Goal: Information Seeking & Learning: Learn about a topic

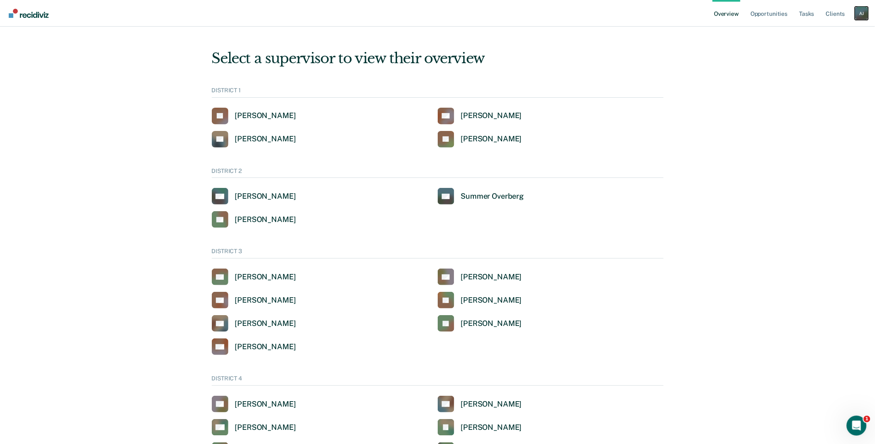
click at [859, 15] on div "A J" at bounding box center [861, 13] width 13 height 13
click at [820, 54] on link "Go to Operations" at bounding box center [828, 53] width 67 height 7
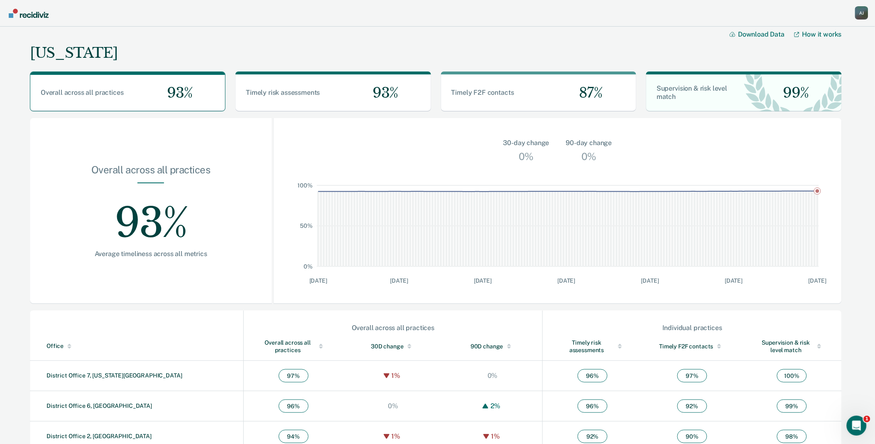
scroll to position [135, 0]
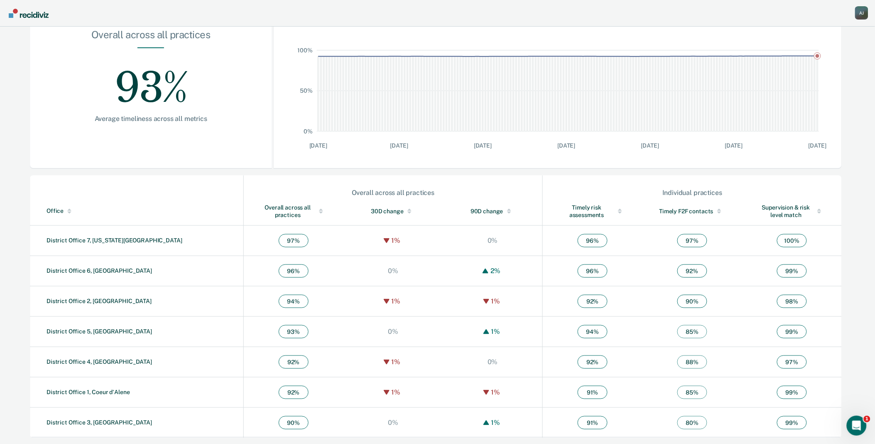
click at [678, 423] on span "80 %" at bounding box center [693, 422] width 30 height 13
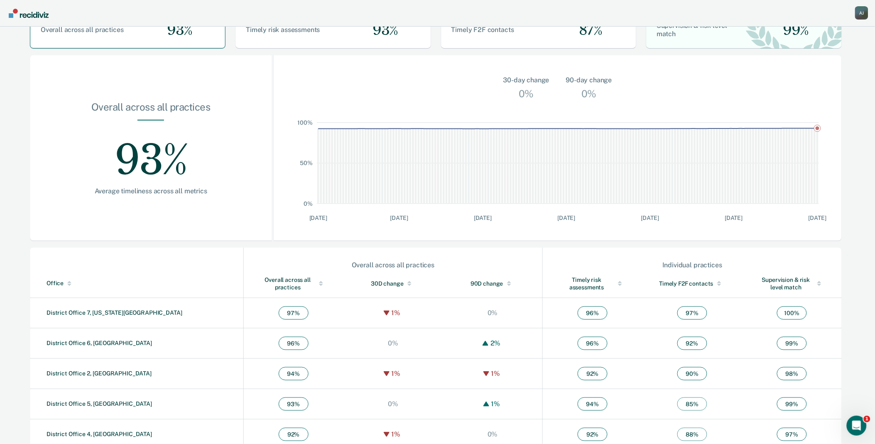
scroll to position [0, 0]
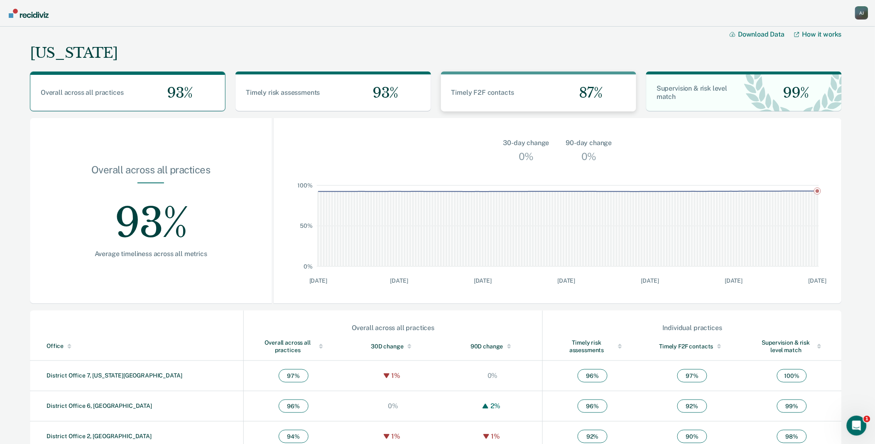
click at [558, 98] on div "87%" at bounding box center [588, 92] width 98 height 37
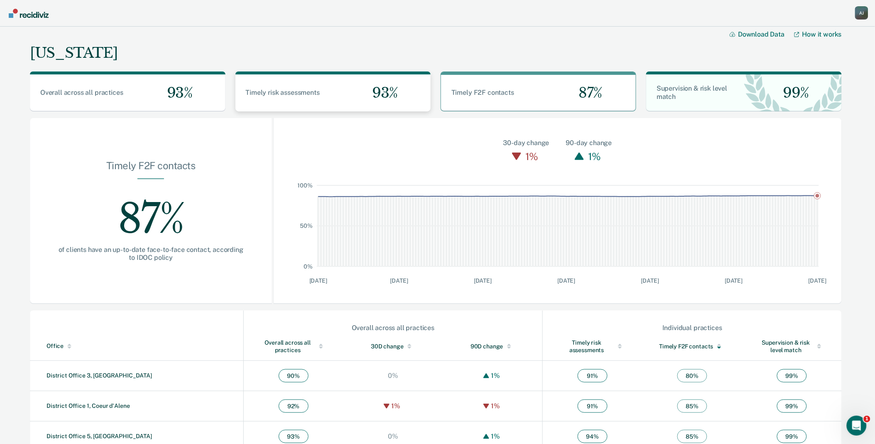
click at [359, 94] on div "93%" at bounding box center [382, 92] width 98 height 37
click at [514, 102] on div "Timely F2F contacts 87%" at bounding box center [539, 92] width 196 height 37
click at [744, 101] on div "Supervision & risk level match 99%" at bounding box center [745, 92] width 196 height 37
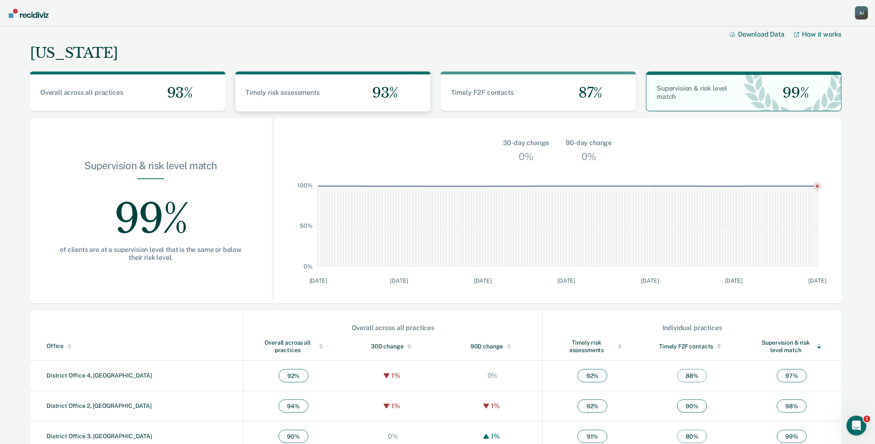
click at [288, 104] on div "Timely risk assessments 93%" at bounding box center [334, 92] width 196 height 37
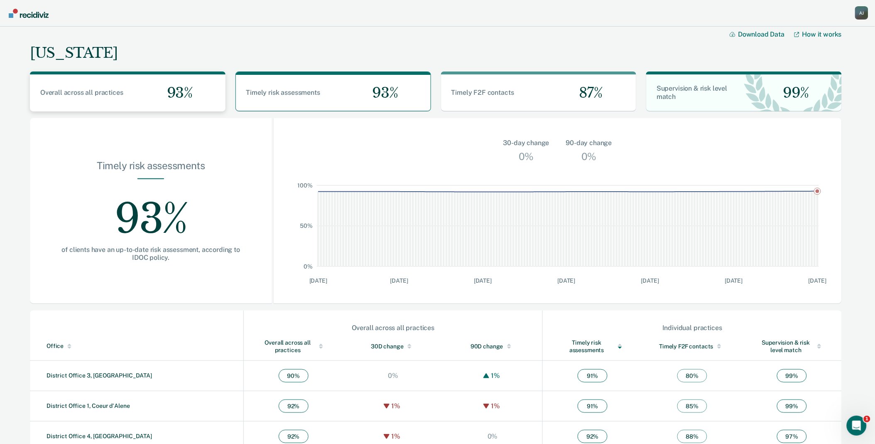
click at [165, 93] on span "93%" at bounding box center [176, 92] width 32 height 17
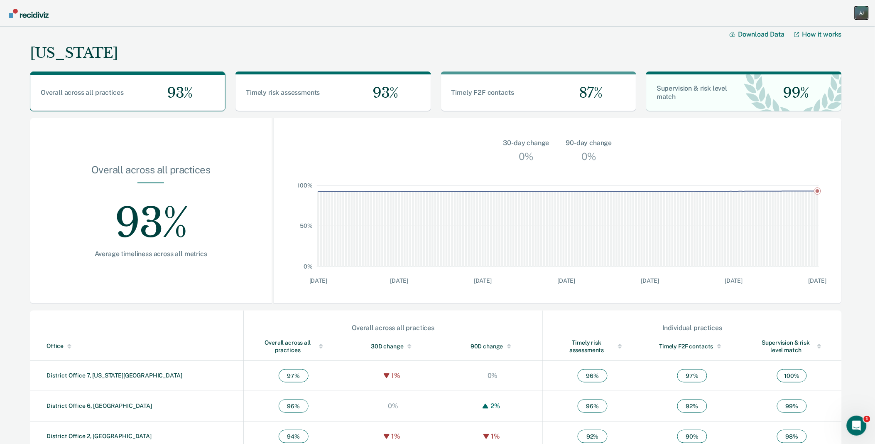
click at [859, 14] on div "A J" at bounding box center [861, 12] width 13 height 13
click at [828, 75] on link "Go to Insights" at bounding box center [828, 74] width 67 height 7
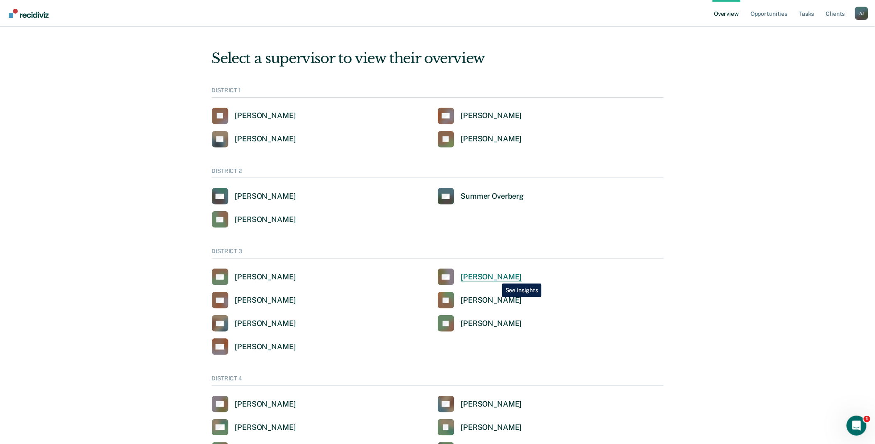
click at [496, 277] on div "[PERSON_NAME]" at bounding box center [491, 277] width 61 height 10
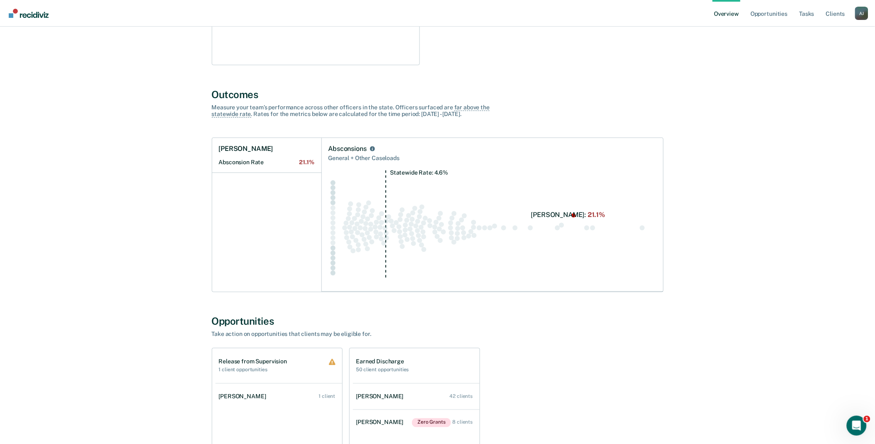
scroll to position [415, 0]
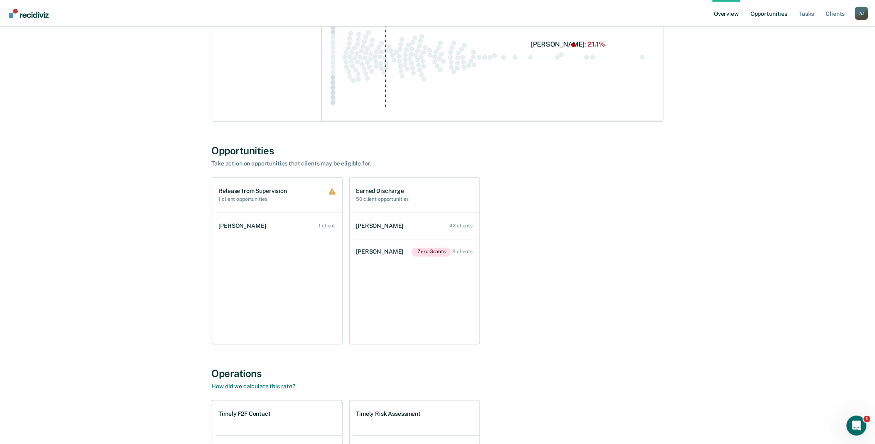
click at [769, 13] on link "Opportunities" at bounding box center [769, 13] width 40 height 27
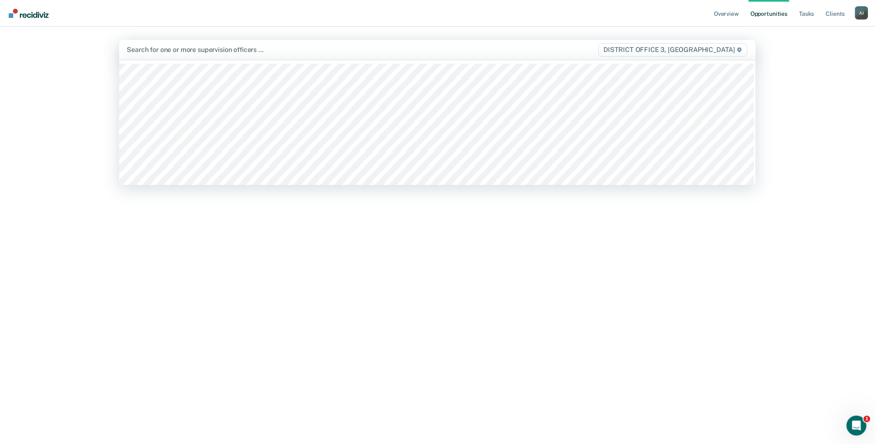
click at [316, 51] on div at bounding box center [344, 50] width 435 height 10
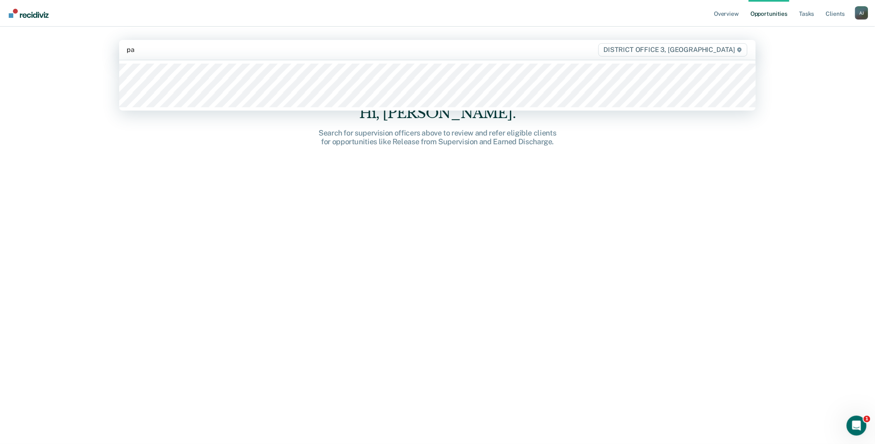
type input "pal"
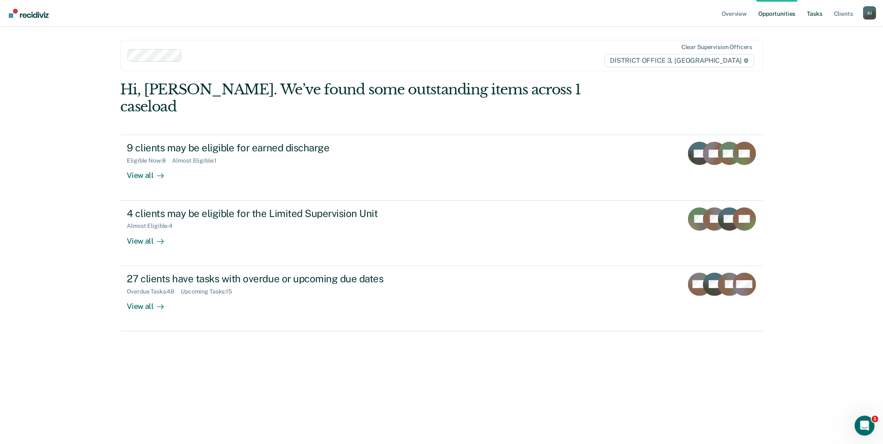
click at [815, 15] on link "Tasks" at bounding box center [814, 13] width 18 height 27
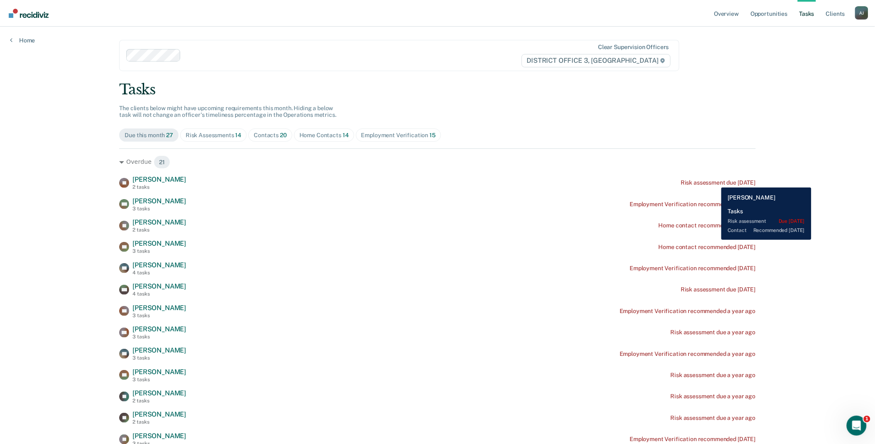
click at [715, 181] on div "Risk assessment due [DATE]" at bounding box center [718, 182] width 75 height 7
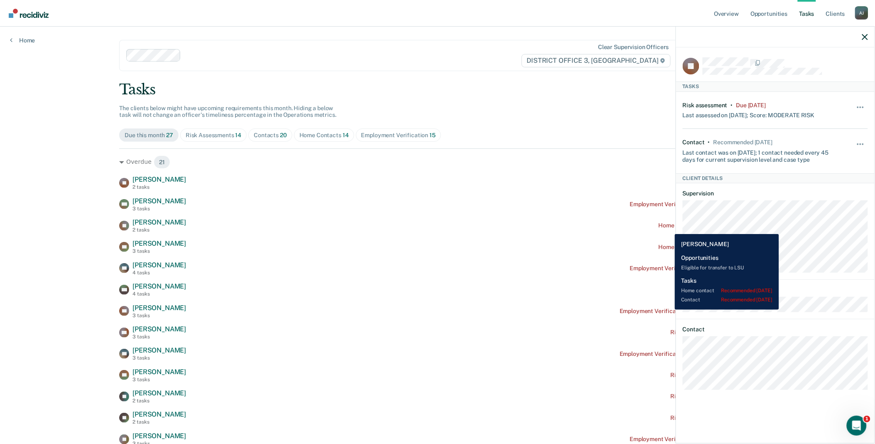
click at [669, 228] on div "Home contact recommended [DATE]" at bounding box center [707, 225] width 97 height 7
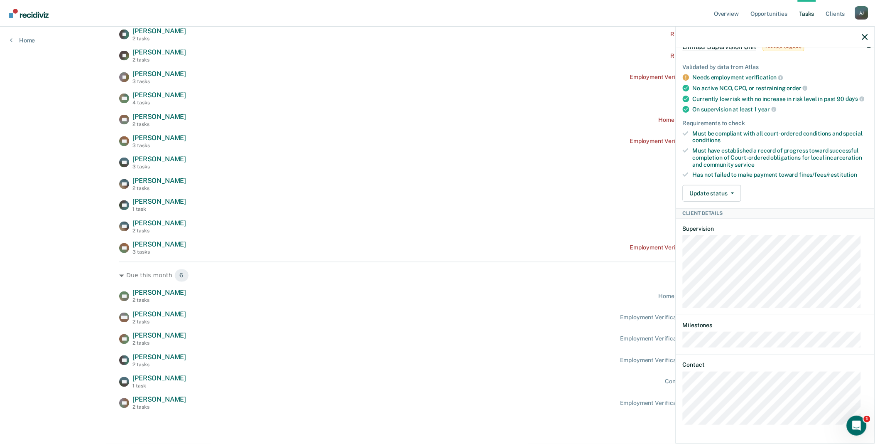
scroll to position [369, 0]
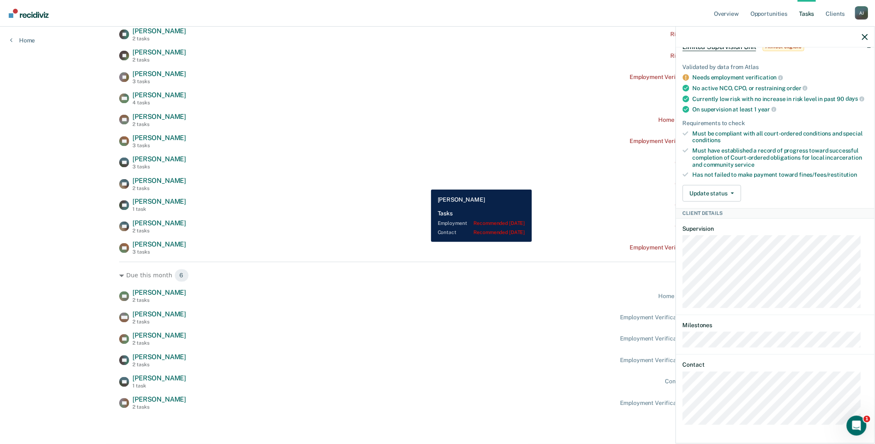
click at [425, 183] on div "[PERSON_NAME] 2 tasks Contact recommended [DATE]" at bounding box center [437, 184] width 637 height 15
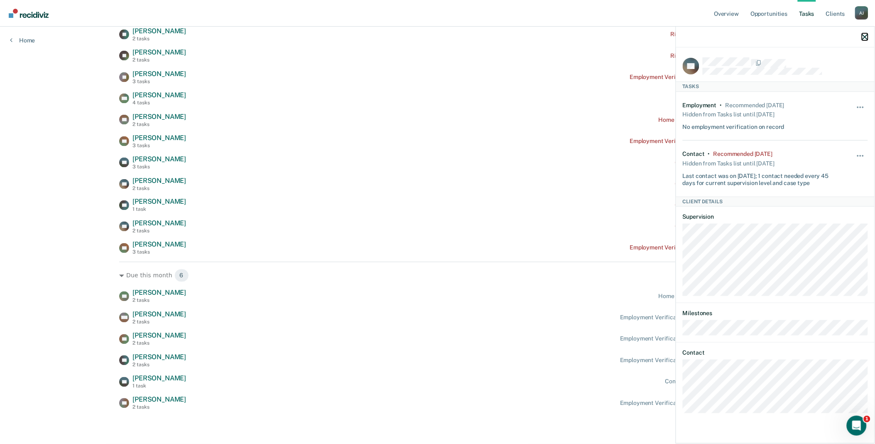
click at [865, 37] on icon "button" at bounding box center [866, 37] width 6 height 6
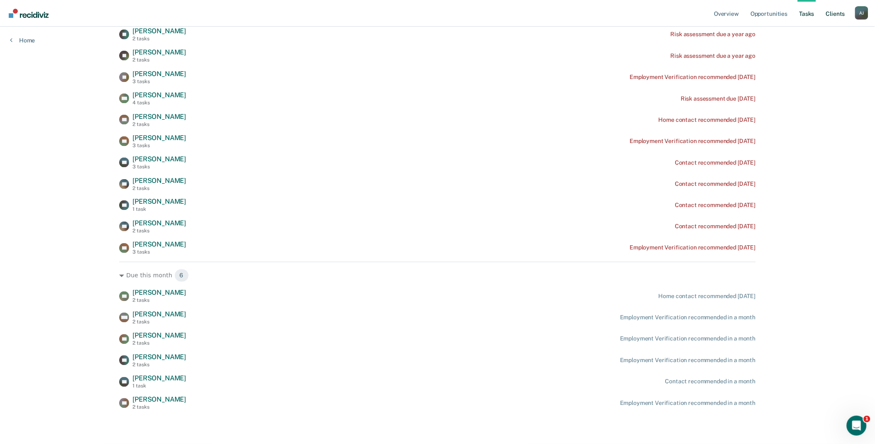
click at [841, 14] on link "Client s" at bounding box center [836, 13] width 22 height 27
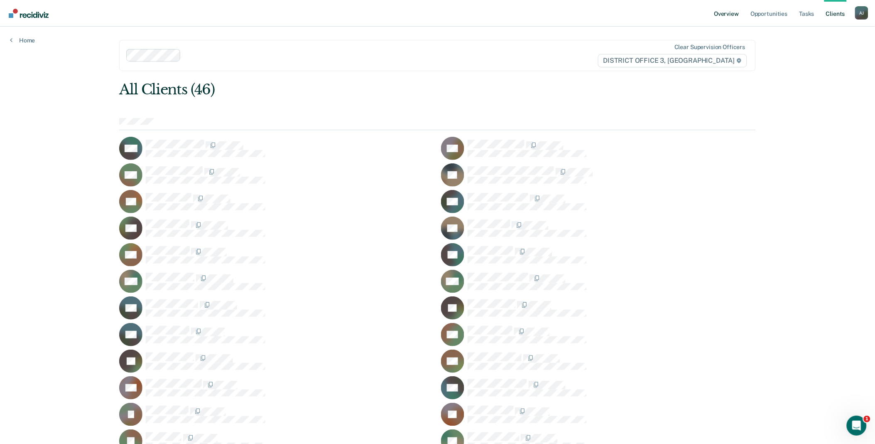
click at [725, 14] on link "Overview" at bounding box center [727, 13] width 28 height 27
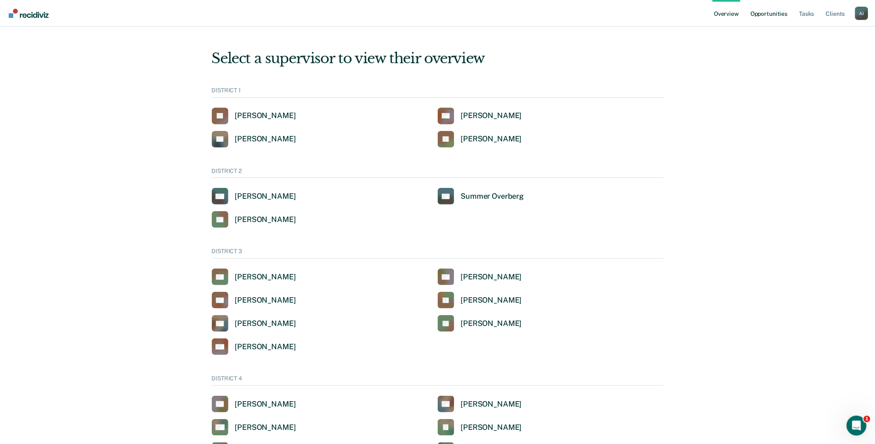
click at [771, 18] on link "Opportunities" at bounding box center [769, 13] width 40 height 27
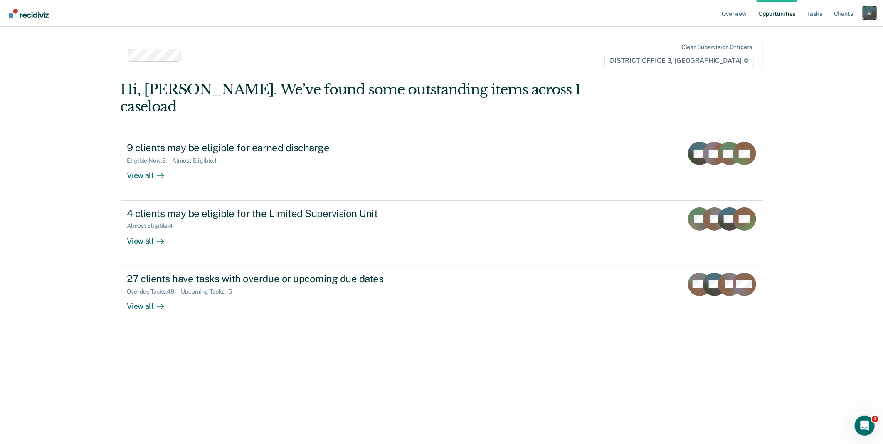
click at [874, 13] on div "A J" at bounding box center [869, 12] width 13 height 13
click at [836, 52] on link "Go to Operations" at bounding box center [835, 54] width 67 height 7
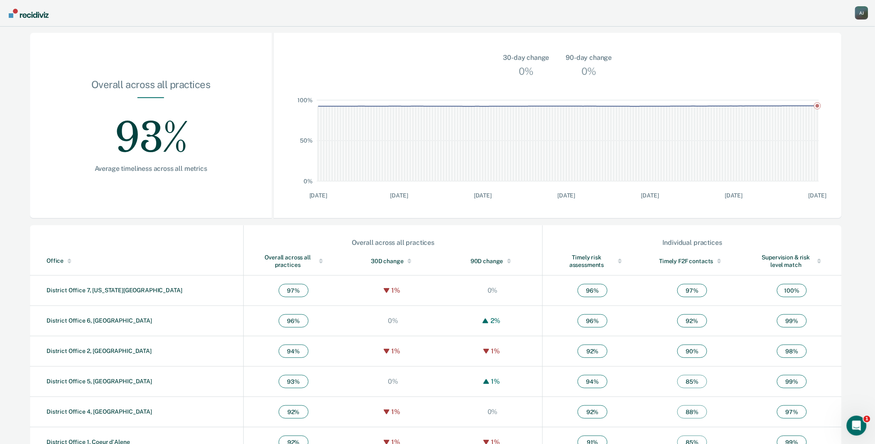
scroll to position [135, 0]
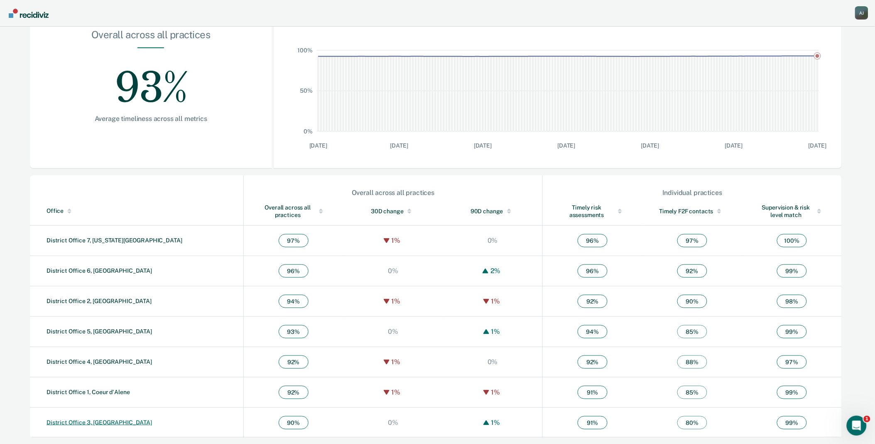
click at [103, 421] on link "District Office 3, [GEOGRAPHIC_DATA]" at bounding box center [100, 422] width 106 height 7
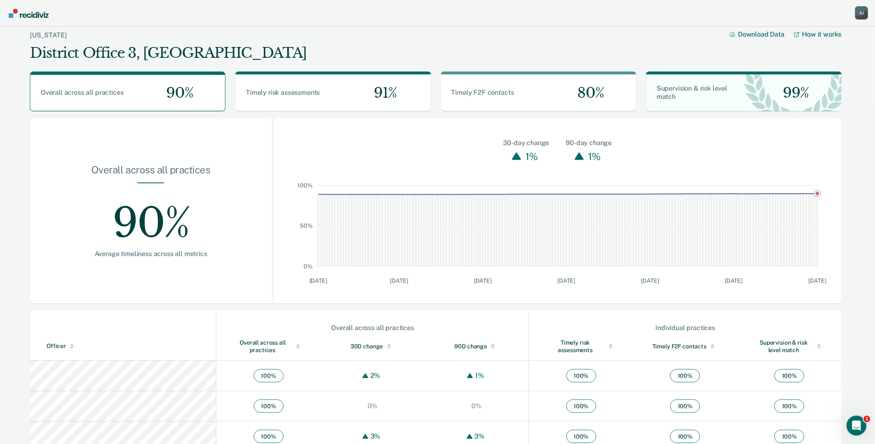
click at [296, 345] on div at bounding box center [298, 345] width 4 height 2
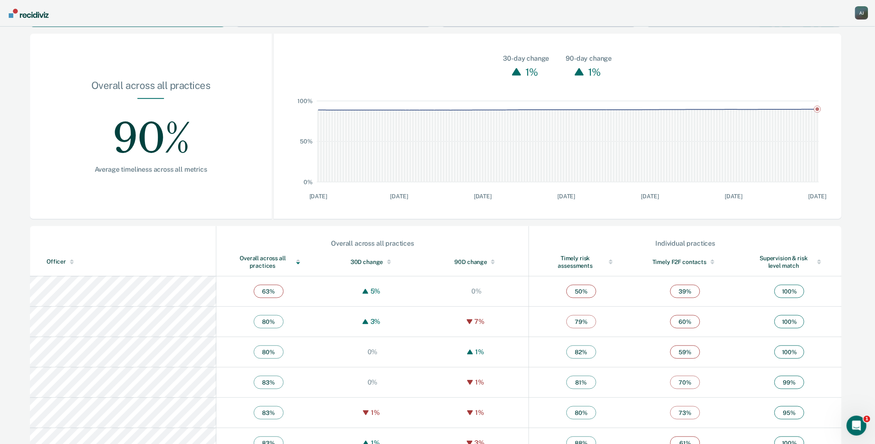
scroll to position [92, 0]
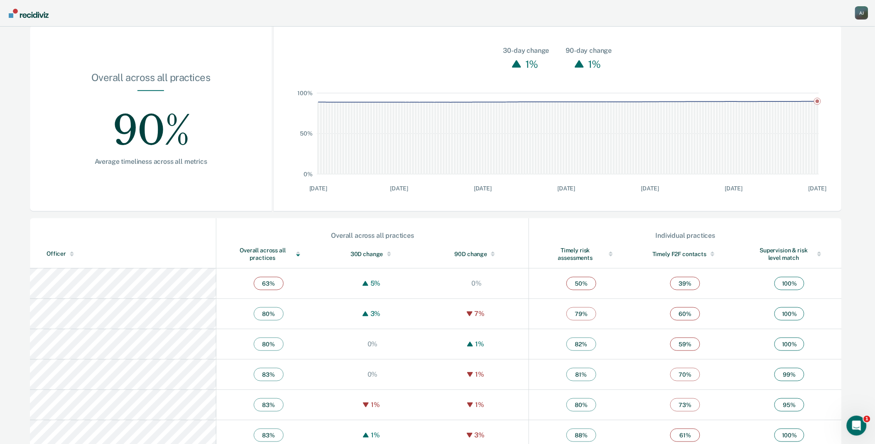
click at [254, 287] on span "63 %" at bounding box center [269, 283] width 30 height 13
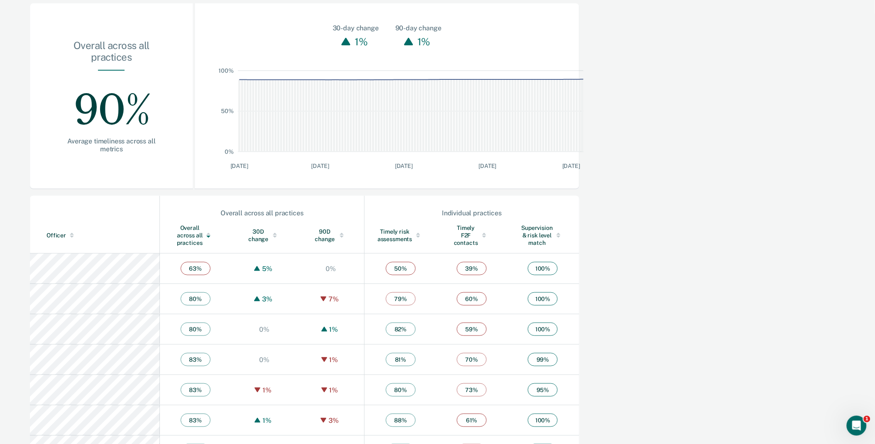
scroll to position [0, 0]
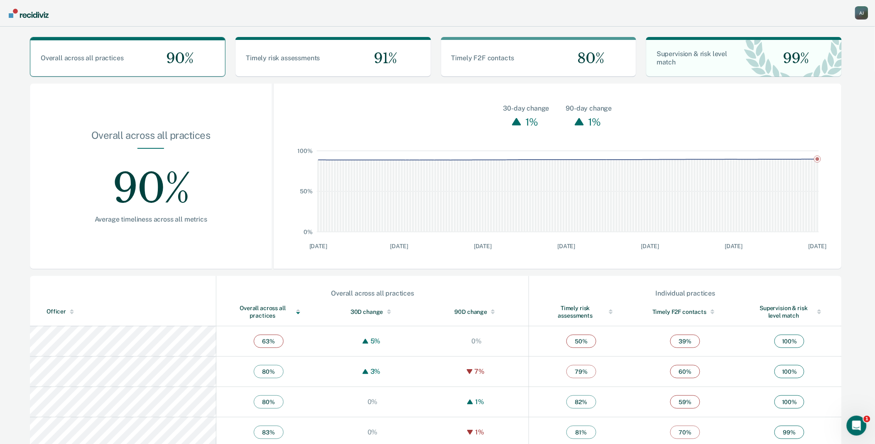
scroll to position [92, 0]
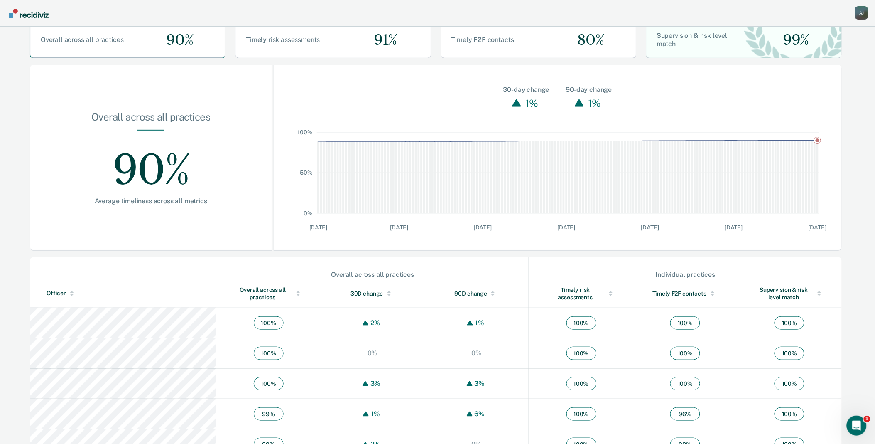
scroll to position [92, 0]
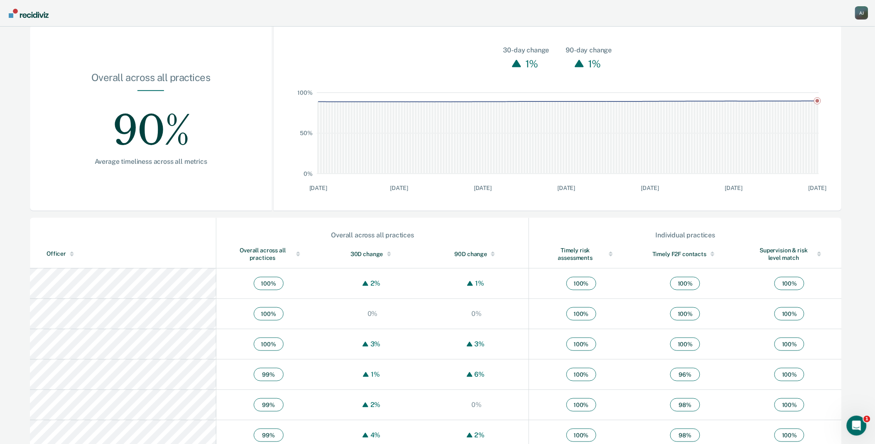
click at [250, 248] on div "Overall across all practices" at bounding box center [268, 253] width 71 height 15
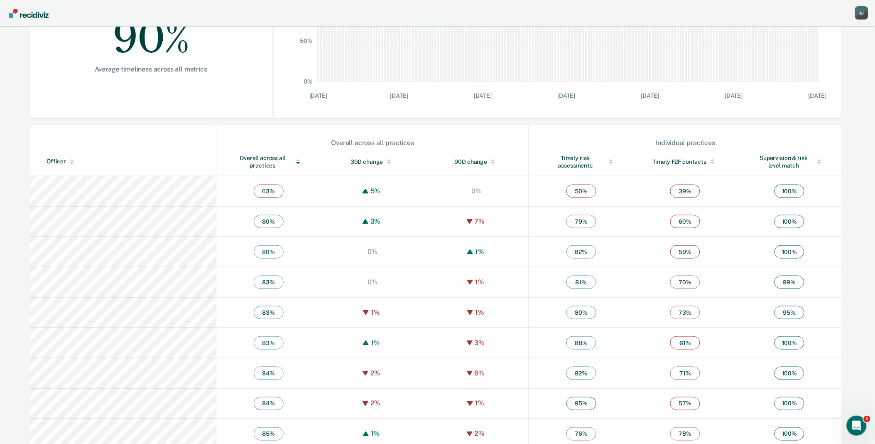
scroll to position [0, 0]
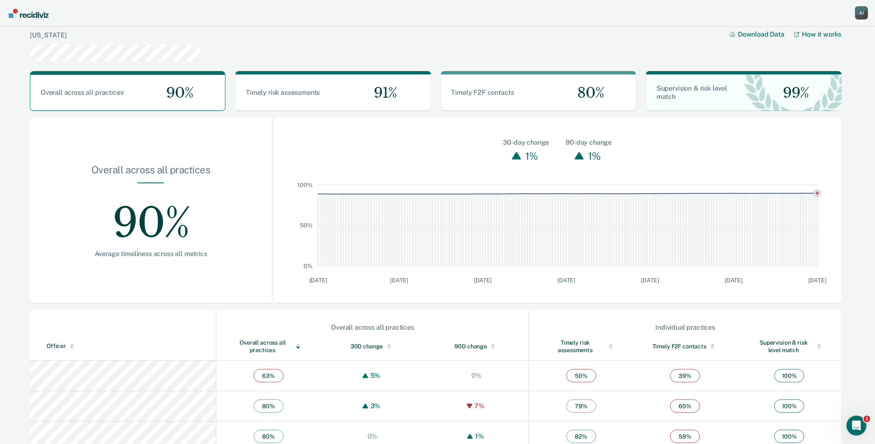
scroll to position [135, 0]
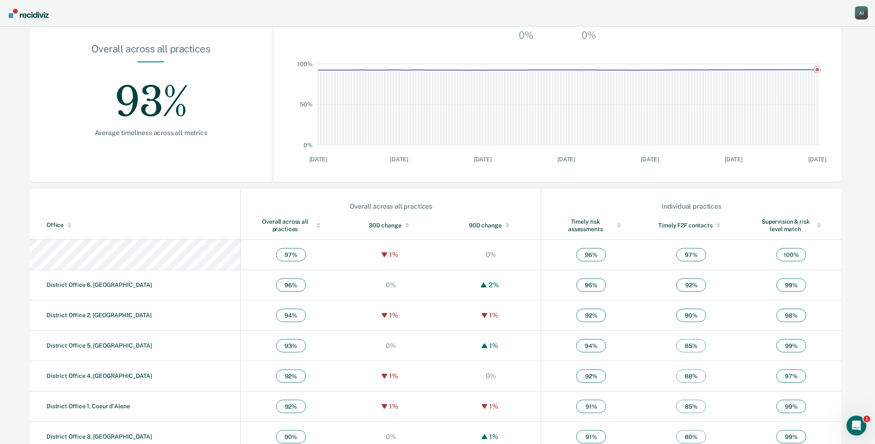
scroll to position [135, 0]
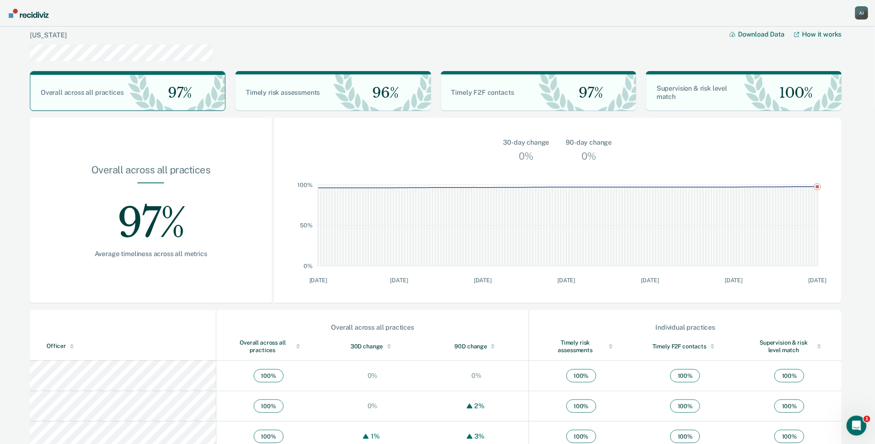
click at [296, 344] on div at bounding box center [298, 345] width 4 height 2
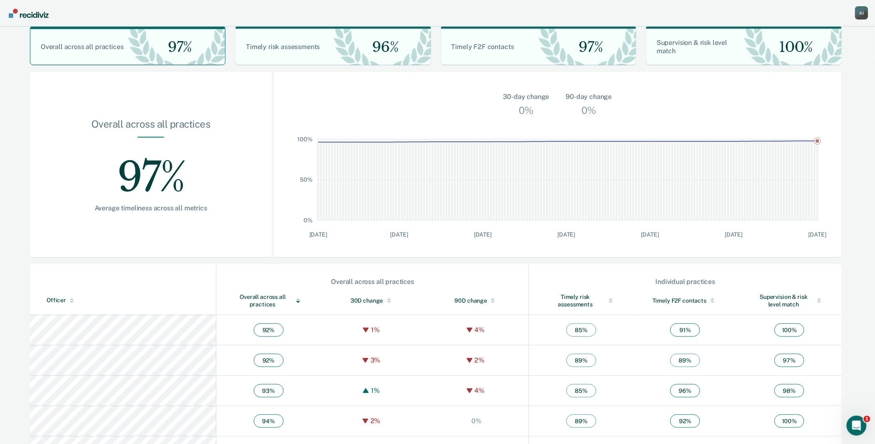
scroll to position [92, 0]
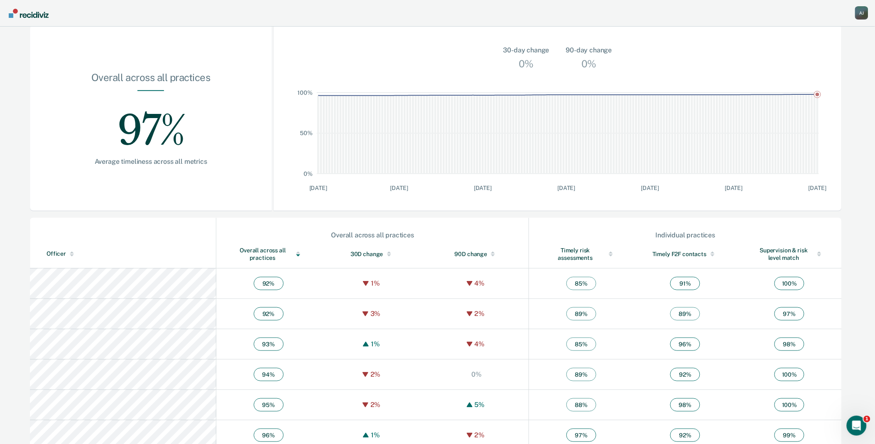
scroll to position [135, 0]
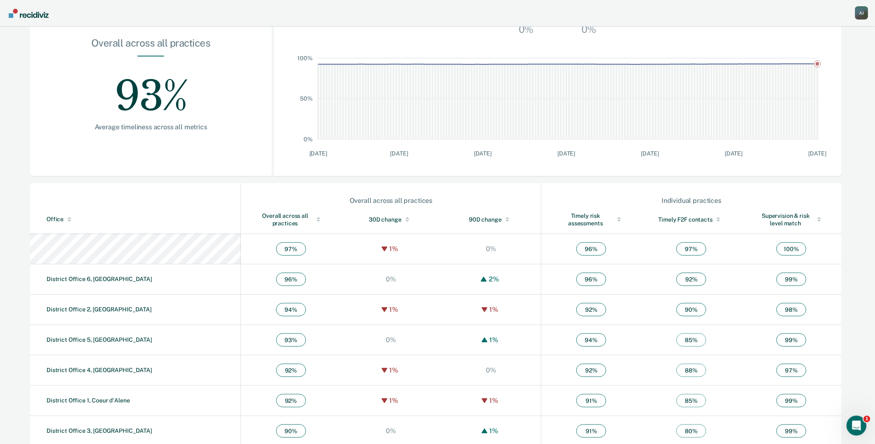
scroll to position [135, 0]
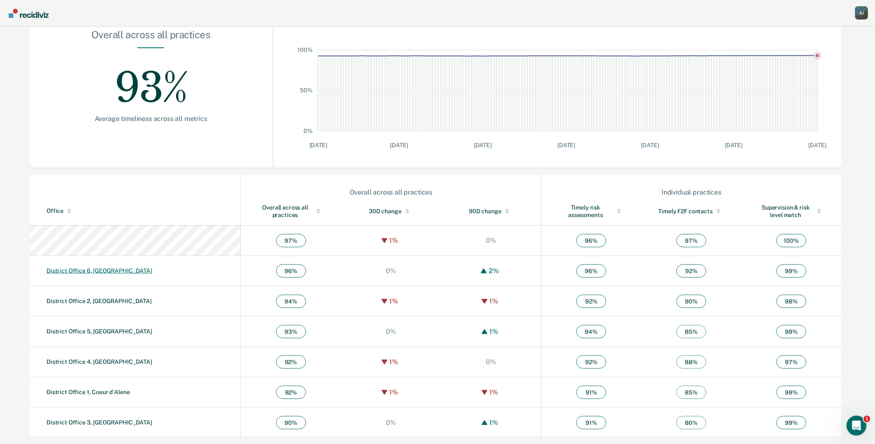
click at [92, 269] on link "District Office 6, [GEOGRAPHIC_DATA]" at bounding box center [100, 270] width 106 height 7
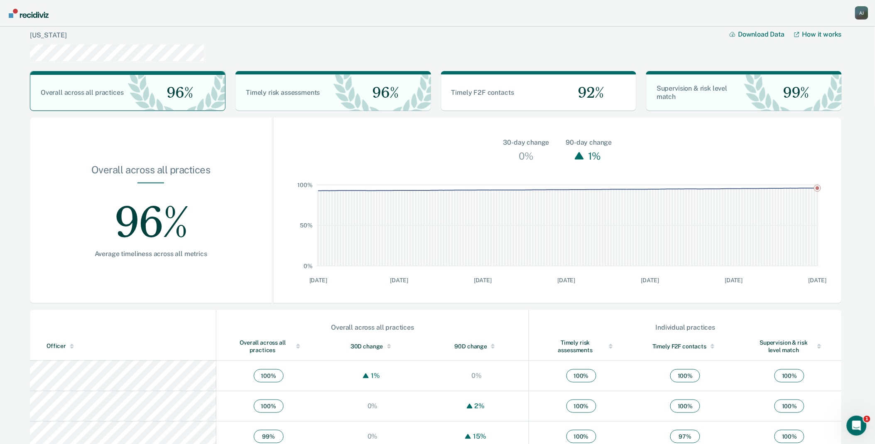
click at [296, 344] on div at bounding box center [298, 345] width 4 height 2
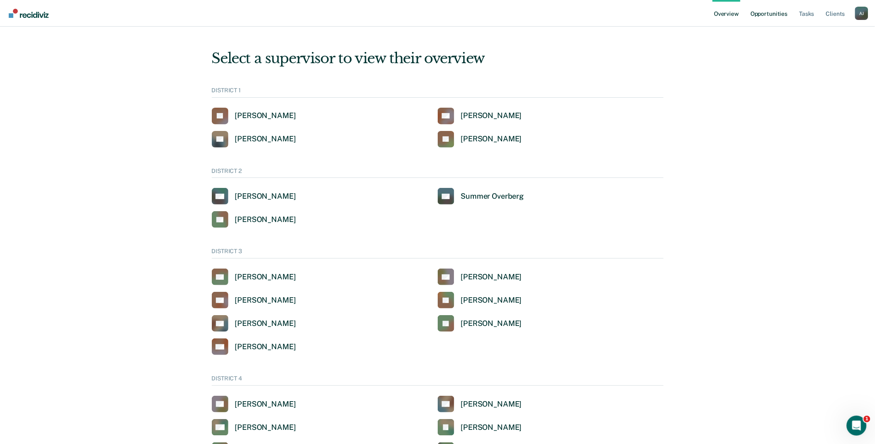
click at [758, 16] on link "Opportunities" at bounding box center [769, 13] width 40 height 27
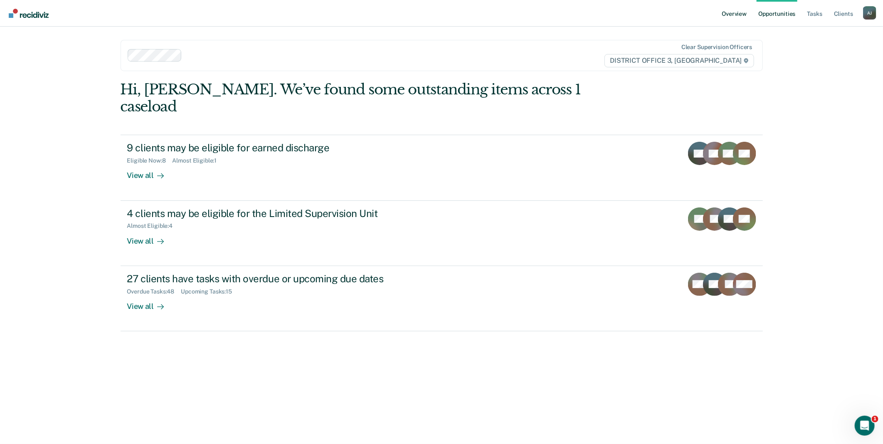
click at [733, 13] on link "Overview" at bounding box center [734, 13] width 28 height 27
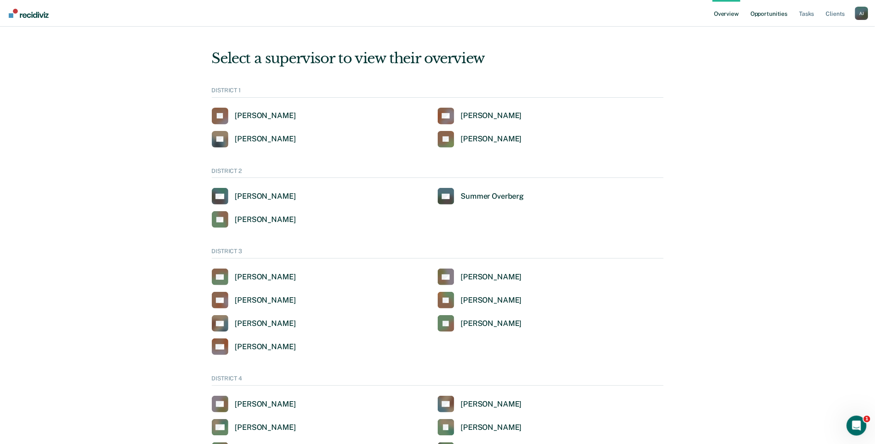
click at [770, 17] on link "Opportunities" at bounding box center [769, 13] width 40 height 27
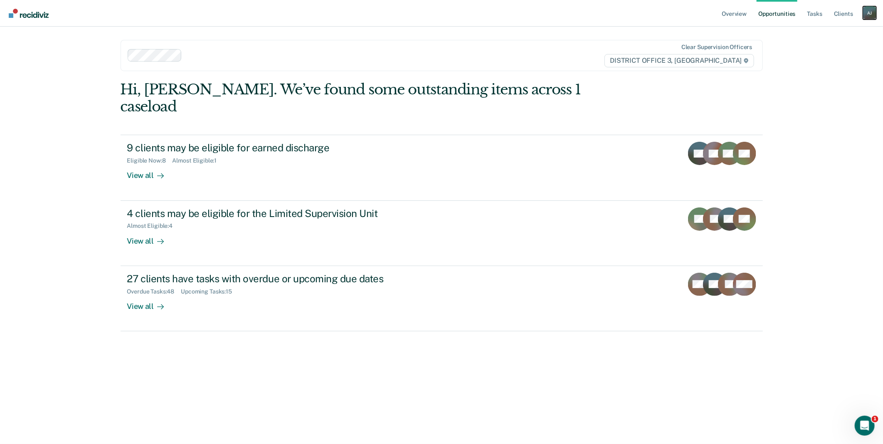
click at [868, 10] on div "A J" at bounding box center [869, 12] width 13 height 13
click at [828, 46] on link "How it works" at bounding box center [835, 44] width 67 height 7
click at [814, 55] on link "Go to Operations" at bounding box center [835, 54] width 67 height 7
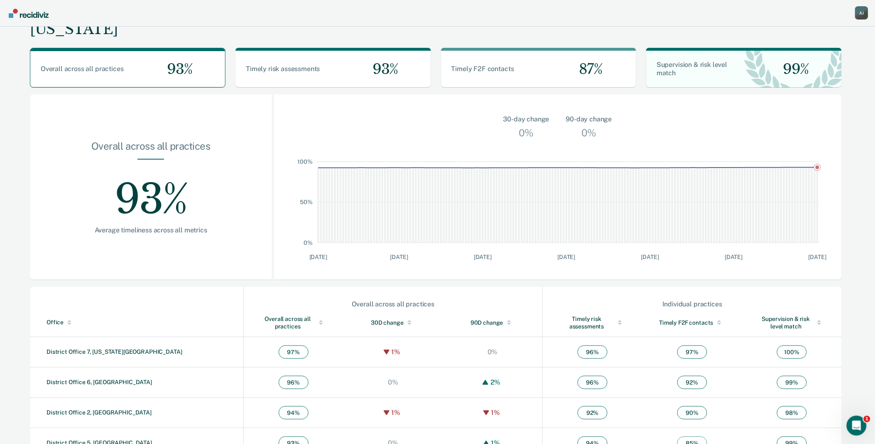
scroll to position [46, 0]
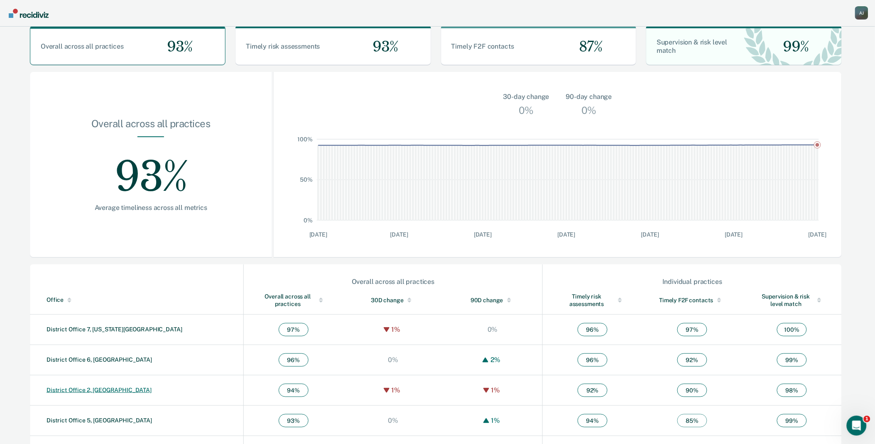
click at [102, 392] on link "District Office 2, [GEOGRAPHIC_DATA]" at bounding box center [99, 389] width 105 height 7
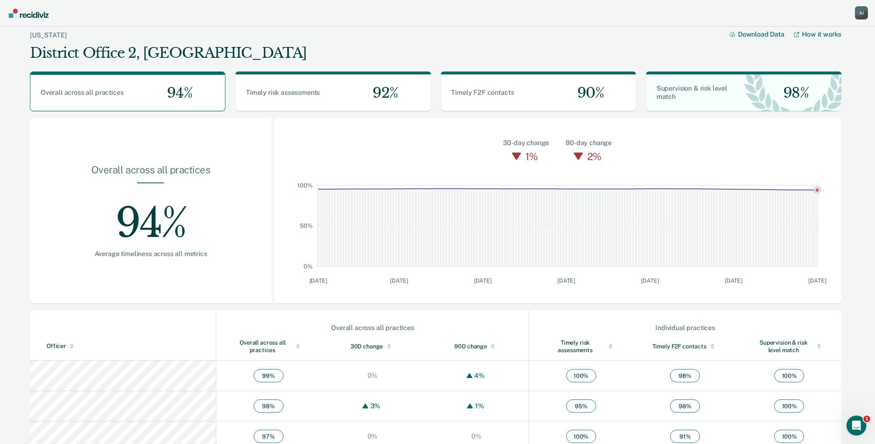
click at [296, 347] on div at bounding box center [298, 348] width 4 height 2
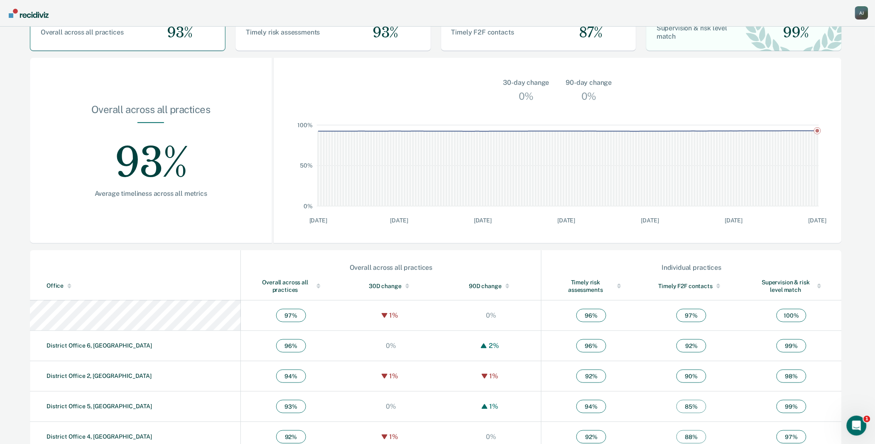
scroll to position [135, 0]
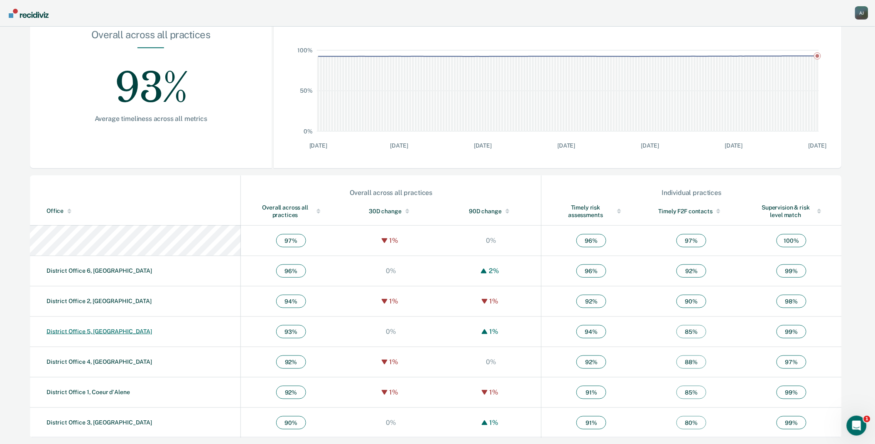
click at [97, 331] on link "District Office 5, [GEOGRAPHIC_DATA]" at bounding box center [100, 331] width 106 height 7
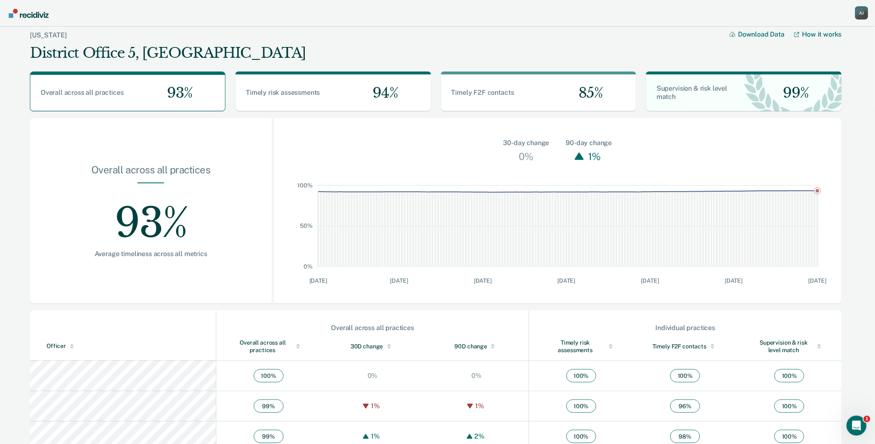
click at [251, 339] on div "Overall across all practices" at bounding box center [268, 346] width 71 height 15
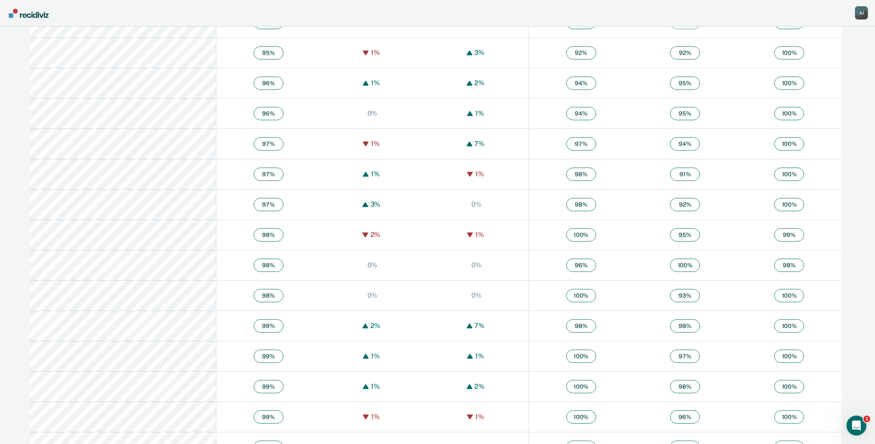
scroll to position [834, 0]
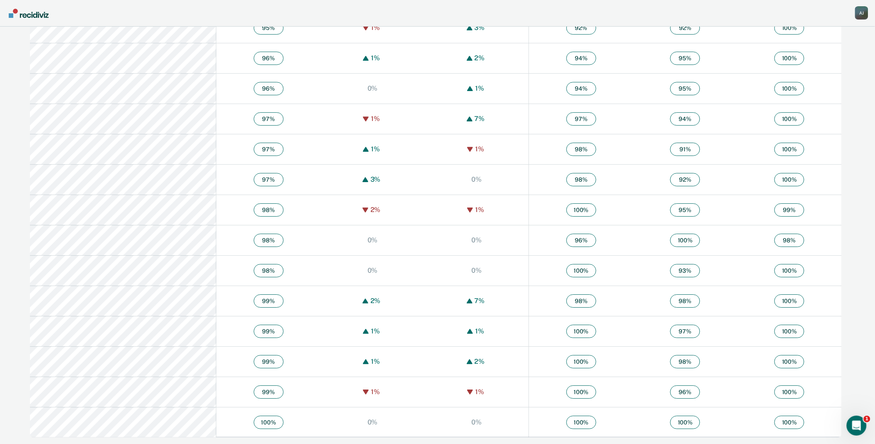
scroll to position [135, 0]
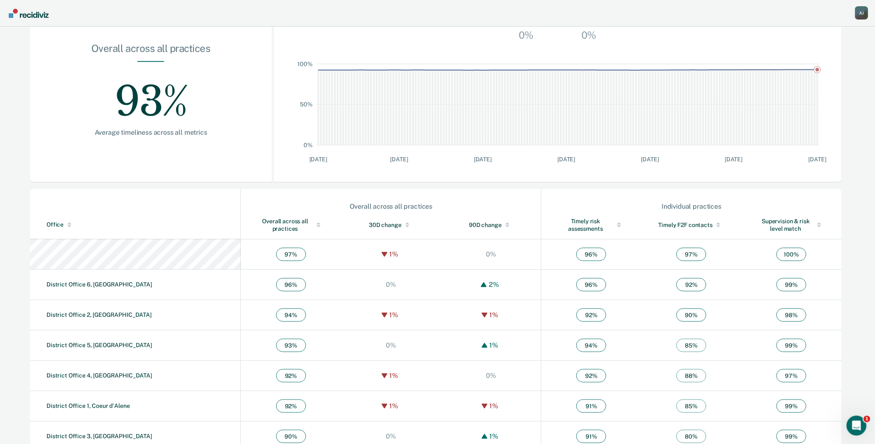
scroll to position [135, 0]
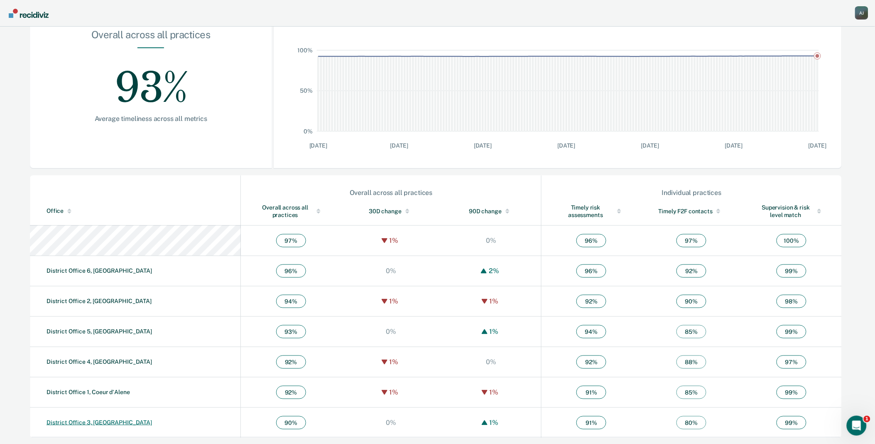
click at [92, 419] on link "District Office 3, [GEOGRAPHIC_DATA]" at bounding box center [100, 422] width 106 height 7
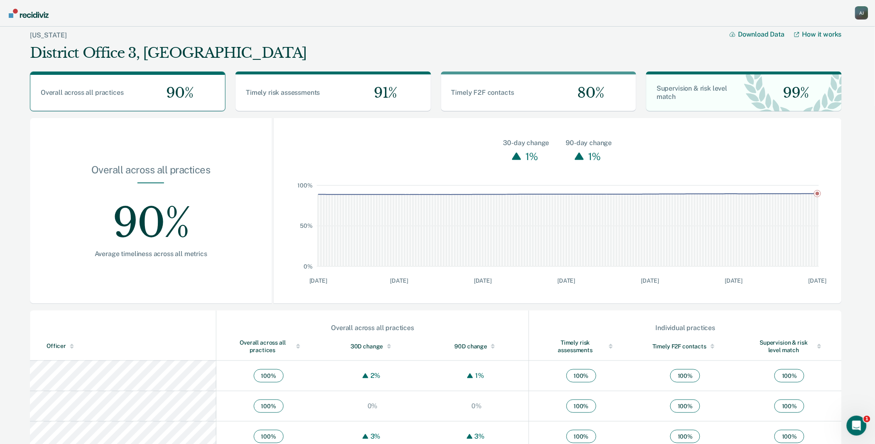
click at [296, 344] on div at bounding box center [298, 345] width 4 height 2
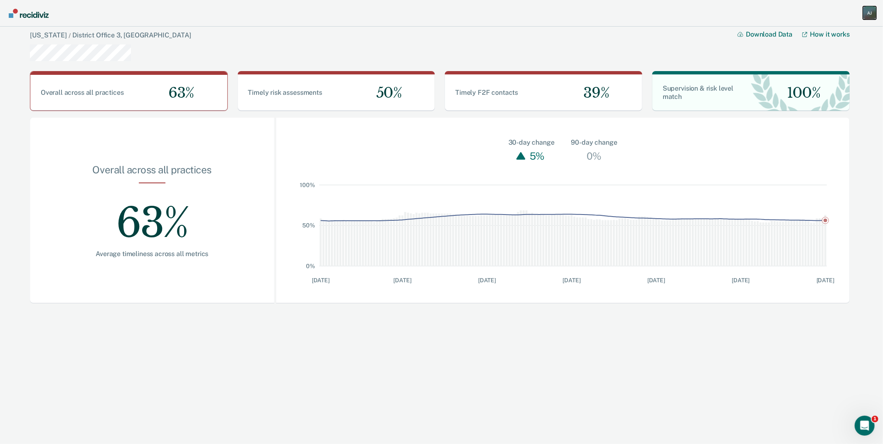
click at [872, 14] on div "A J" at bounding box center [869, 12] width 13 height 13
click at [842, 57] on link "Go to Operations" at bounding box center [835, 54] width 67 height 7
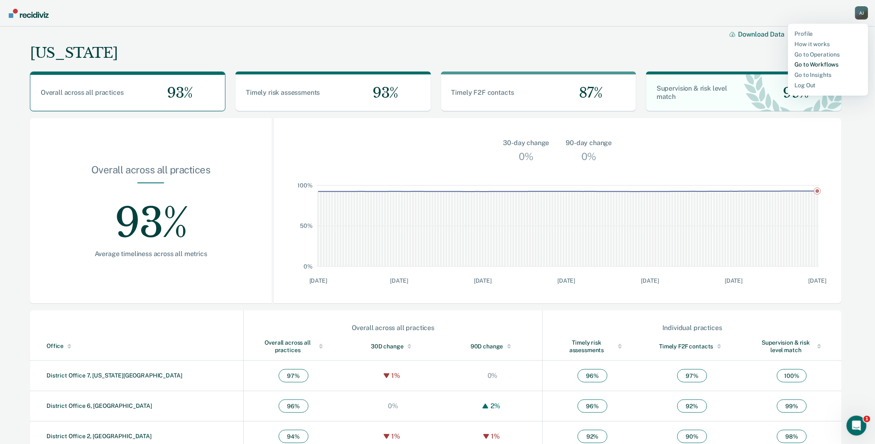
click at [814, 65] on link "Go to Workflows" at bounding box center [828, 64] width 67 height 7
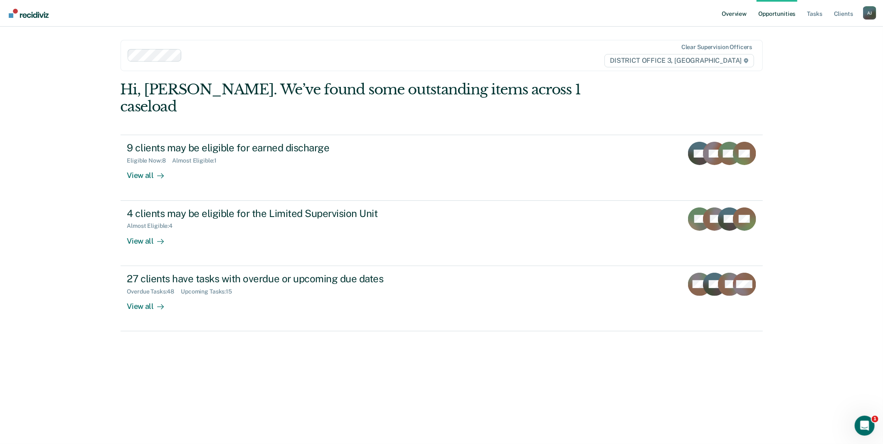
click at [739, 13] on link "Overview" at bounding box center [734, 13] width 28 height 27
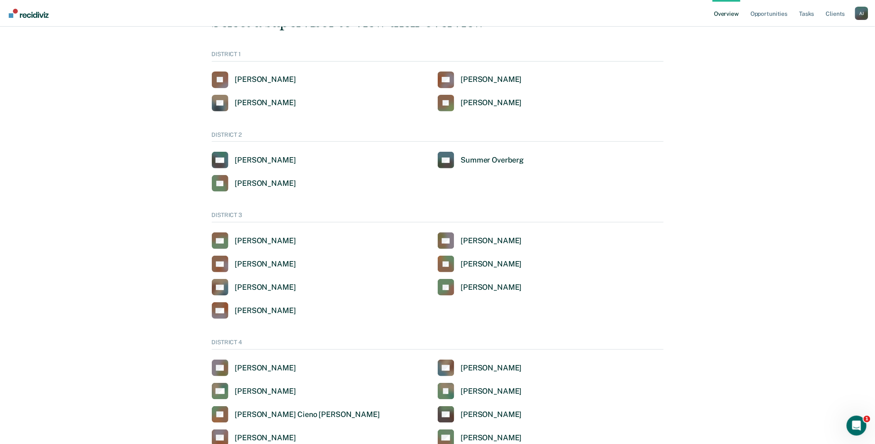
scroll to position [92, 0]
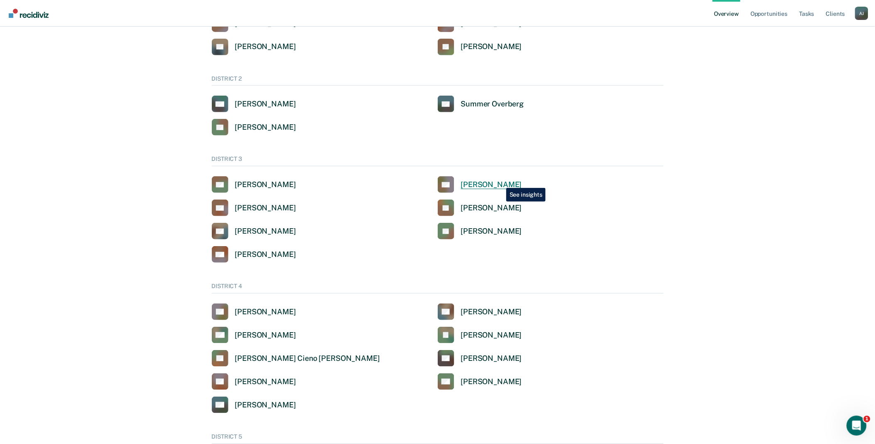
click at [500, 182] on div "[PERSON_NAME]" at bounding box center [491, 185] width 61 height 10
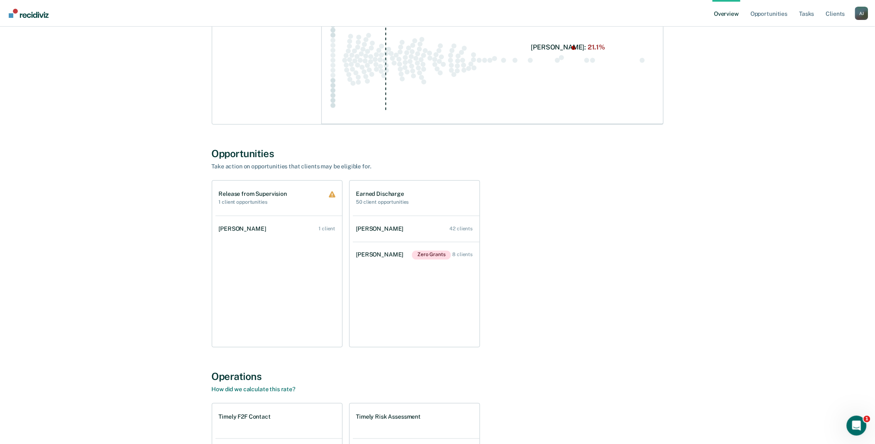
scroll to position [582, 0]
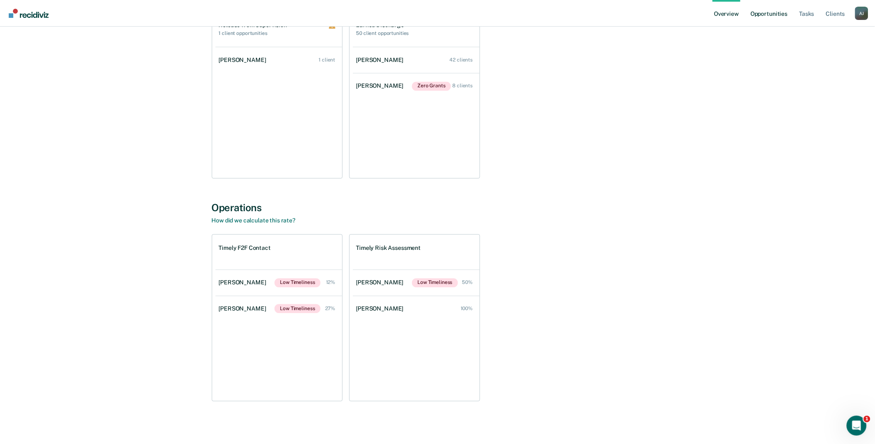
click at [777, 15] on link "Opportunities" at bounding box center [769, 13] width 40 height 27
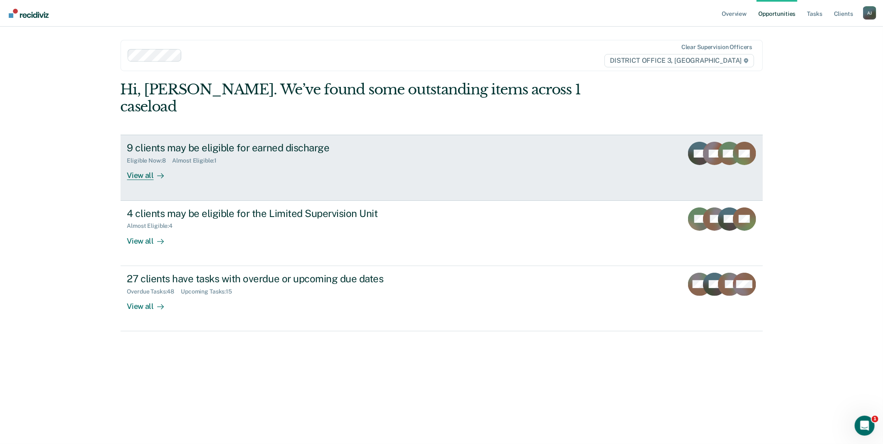
click at [155, 171] on div at bounding box center [159, 176] width 10 height 10
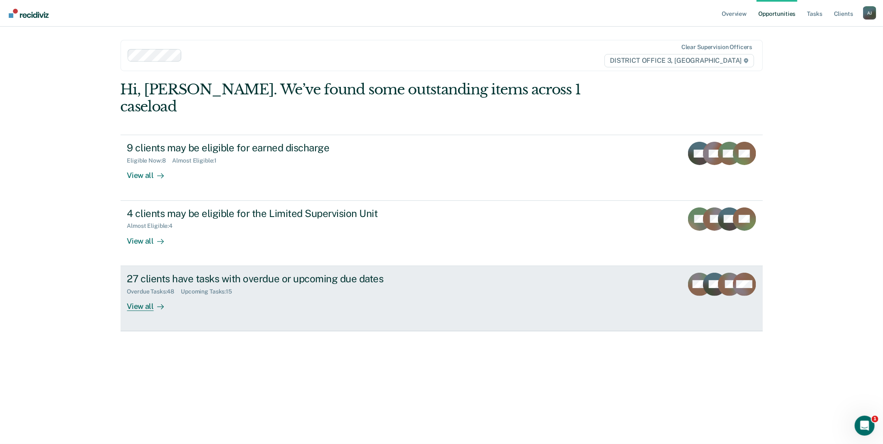
click at [138, 295] on div "View all" at bounding box center [150, 303] width 47 height 16
